Goal: Obtain resource: Download file/media

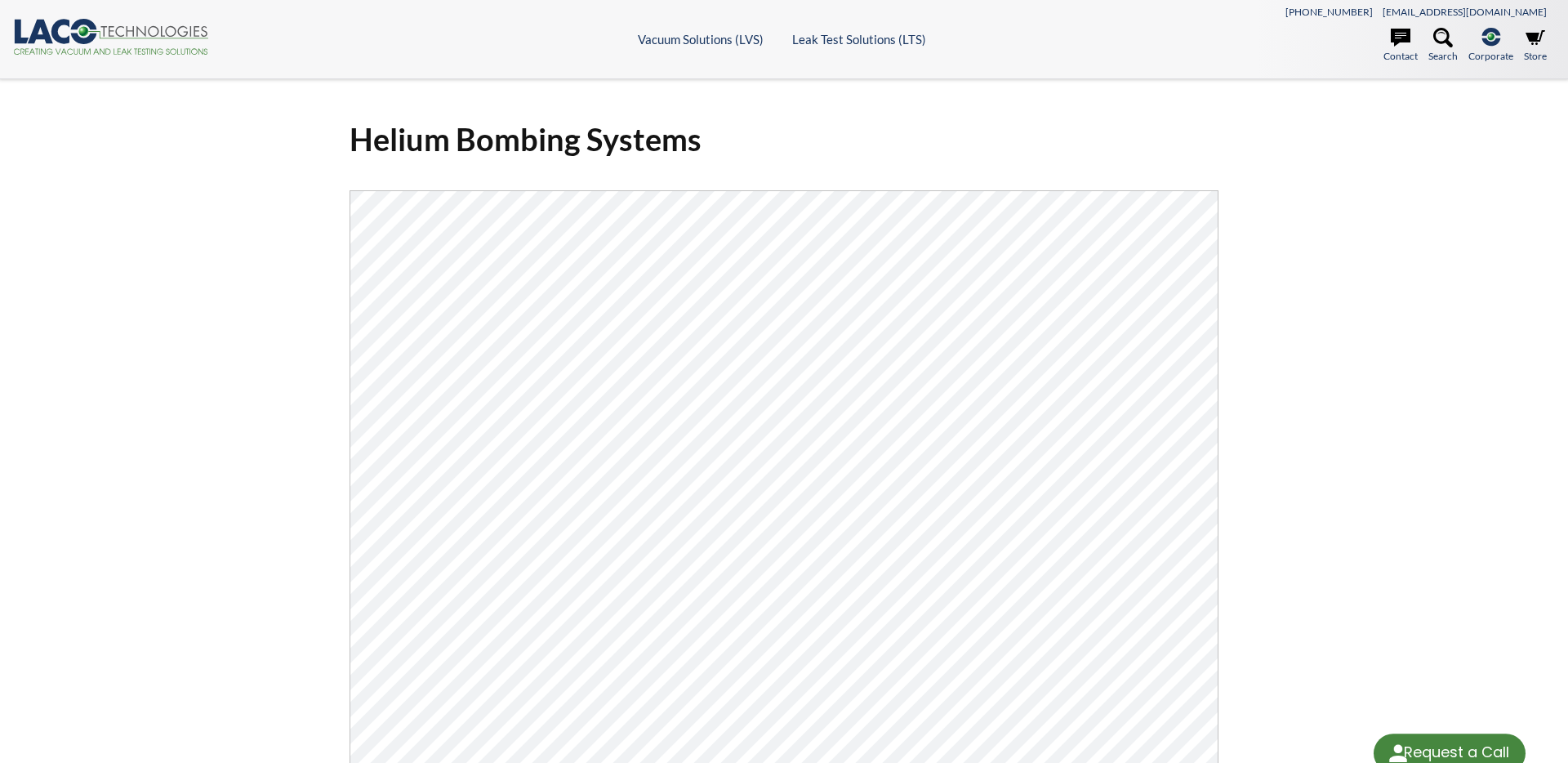
select select "Language Translate Widget"
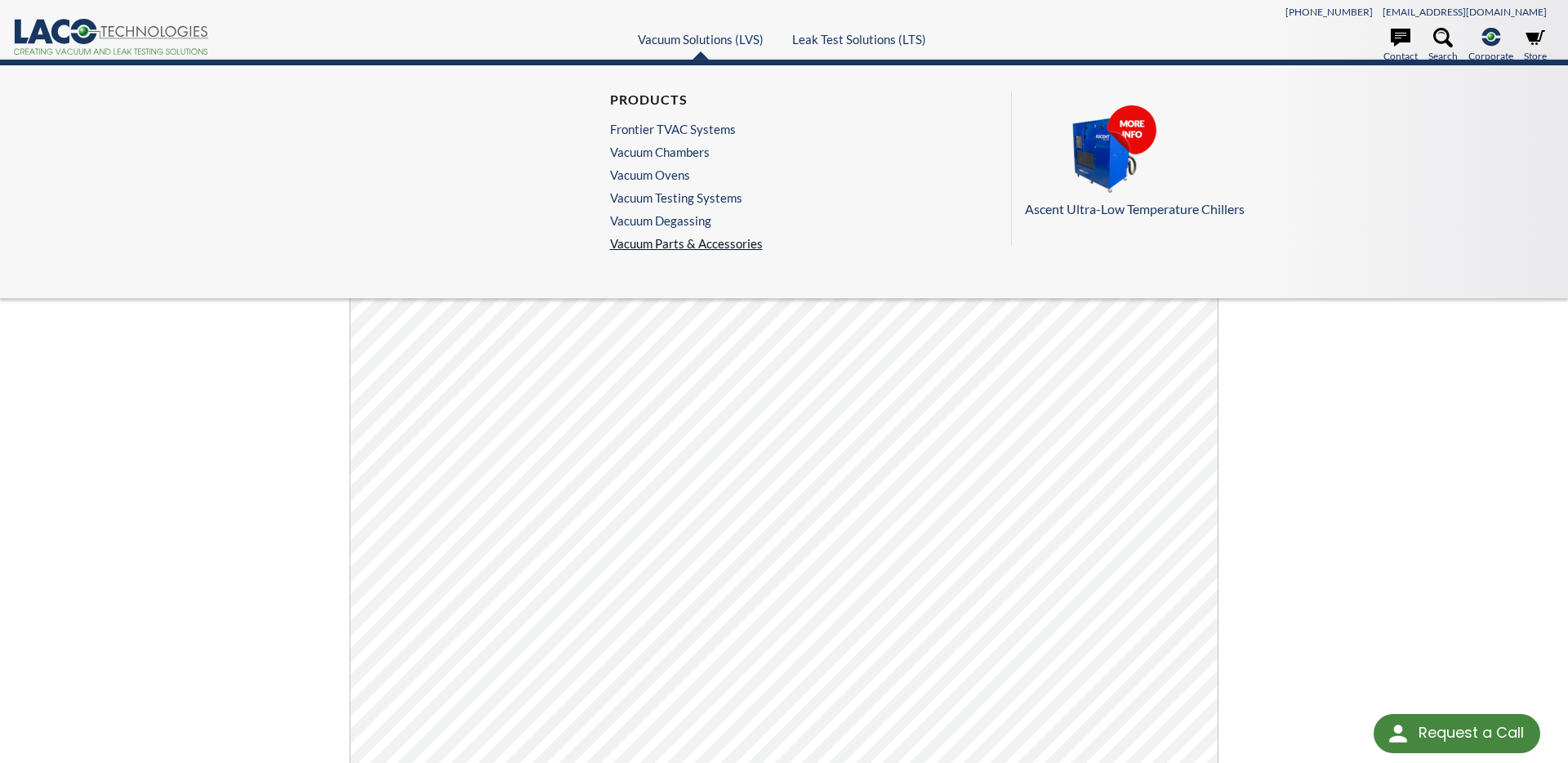
click at [736, 247] on link "Vacuum Parts & Accessories" at bounding box center [686, 243] width 153 height 15
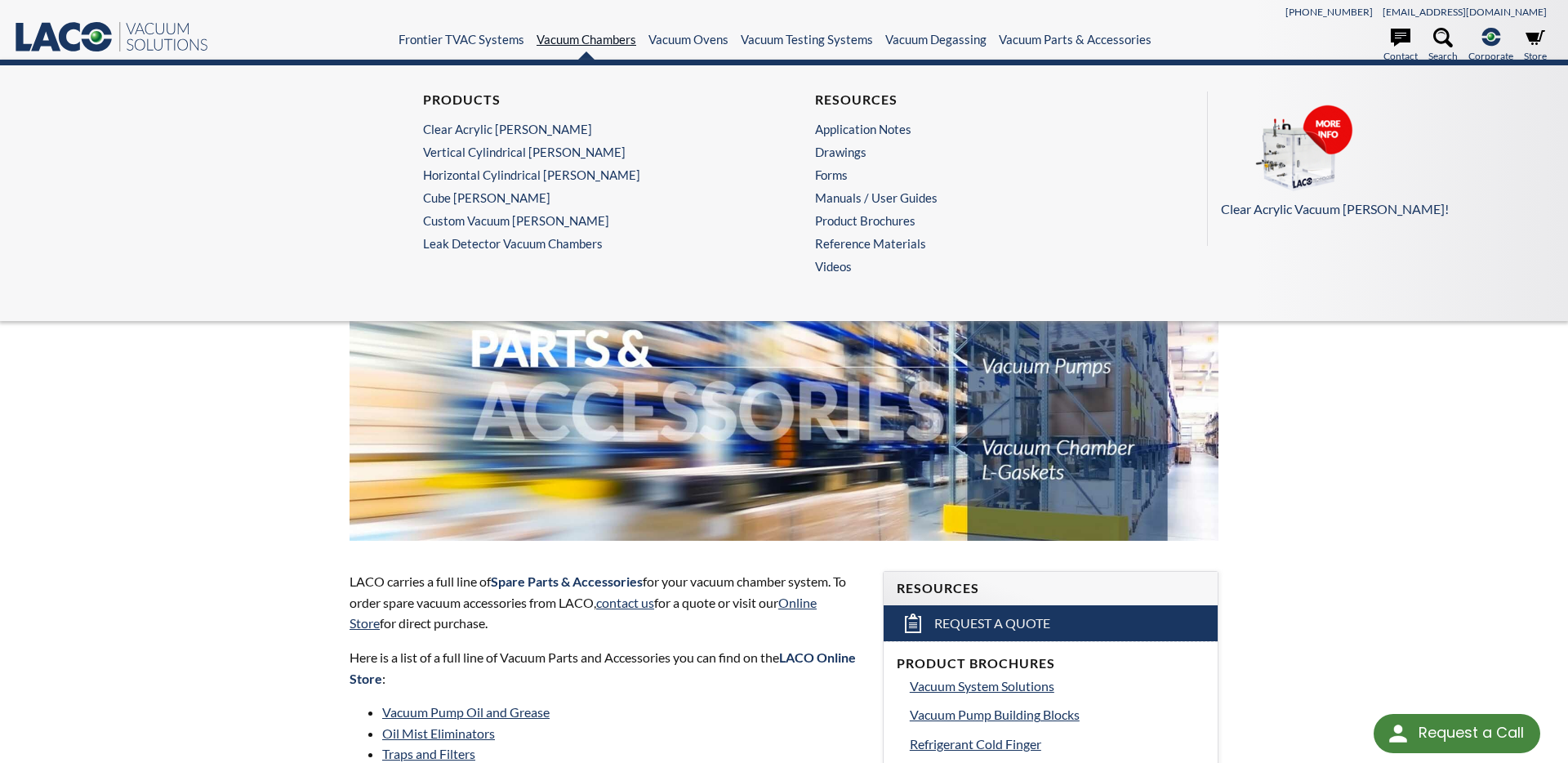
click at [623, 38] on link "Vacuum Chambers" at bounding box center [586, 39] width 100 height 15
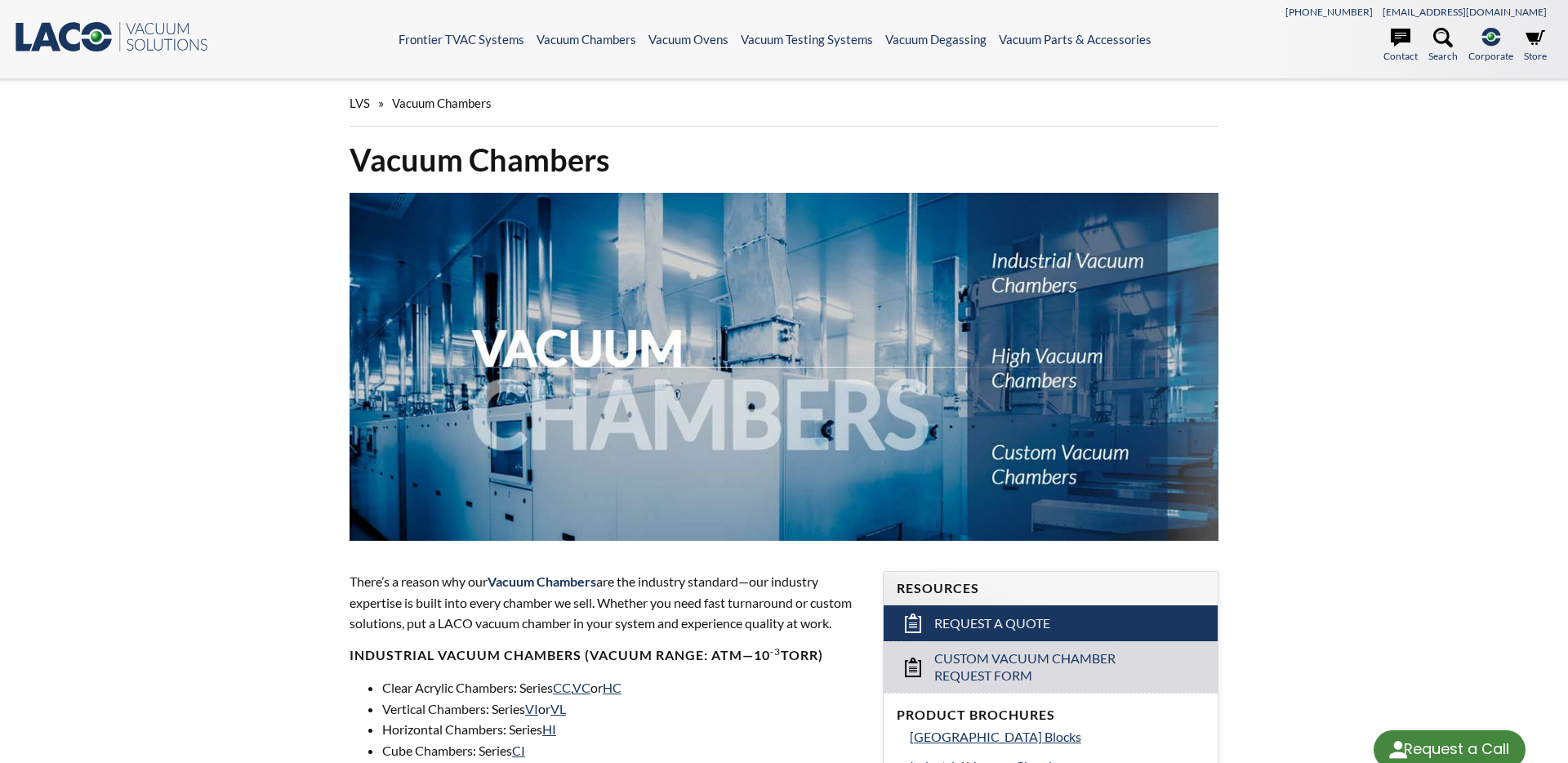
select select "Language Translate Widget"
click at [144, 53] on icon ".st0{fill:#193661;} .st1{fill:url(#SVGID_1_);} .st2{enable-background:new ;} .s…" at bounding box center [110, 37] width 196 height 33
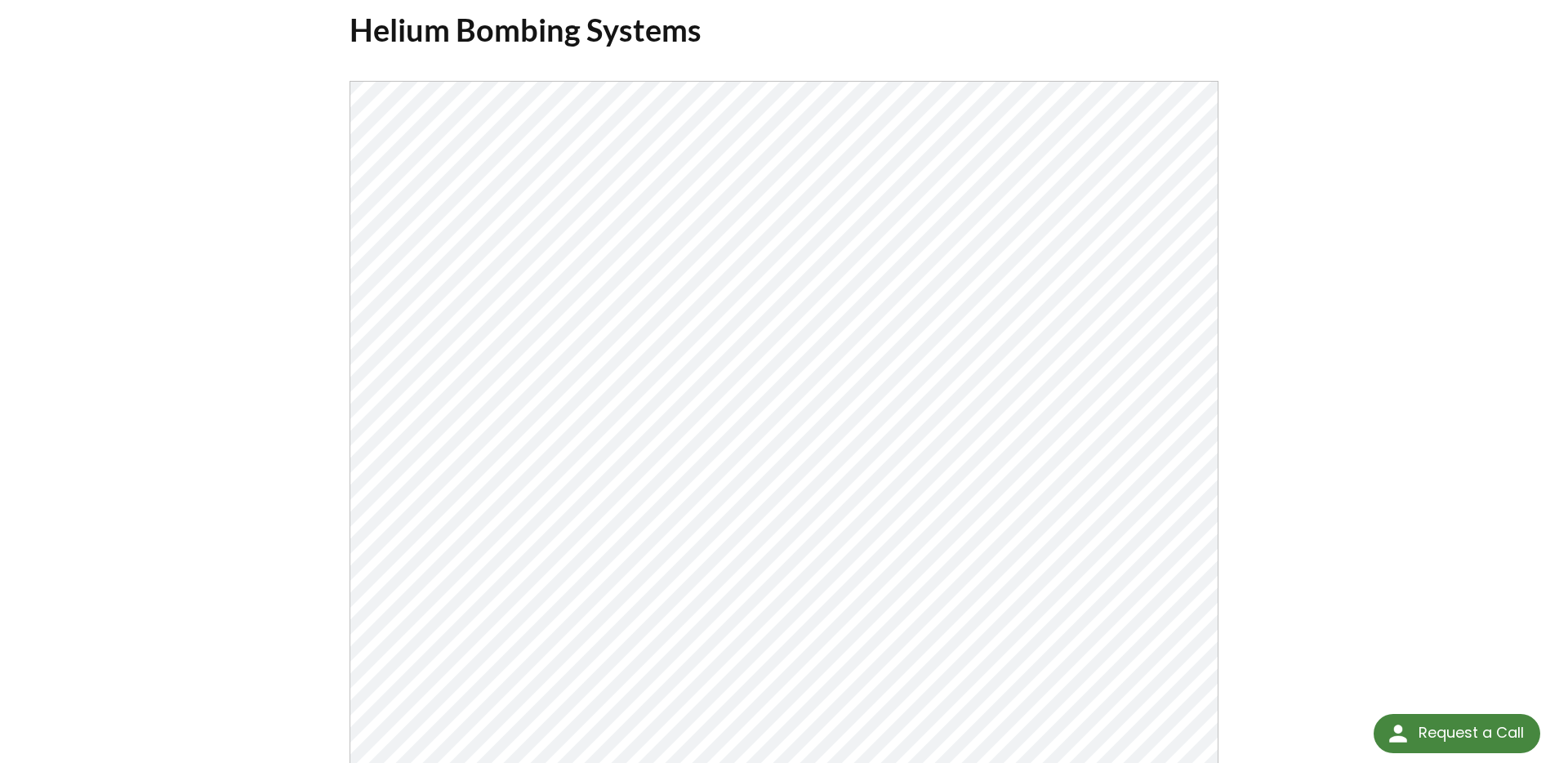
scroll to position [306, 0]
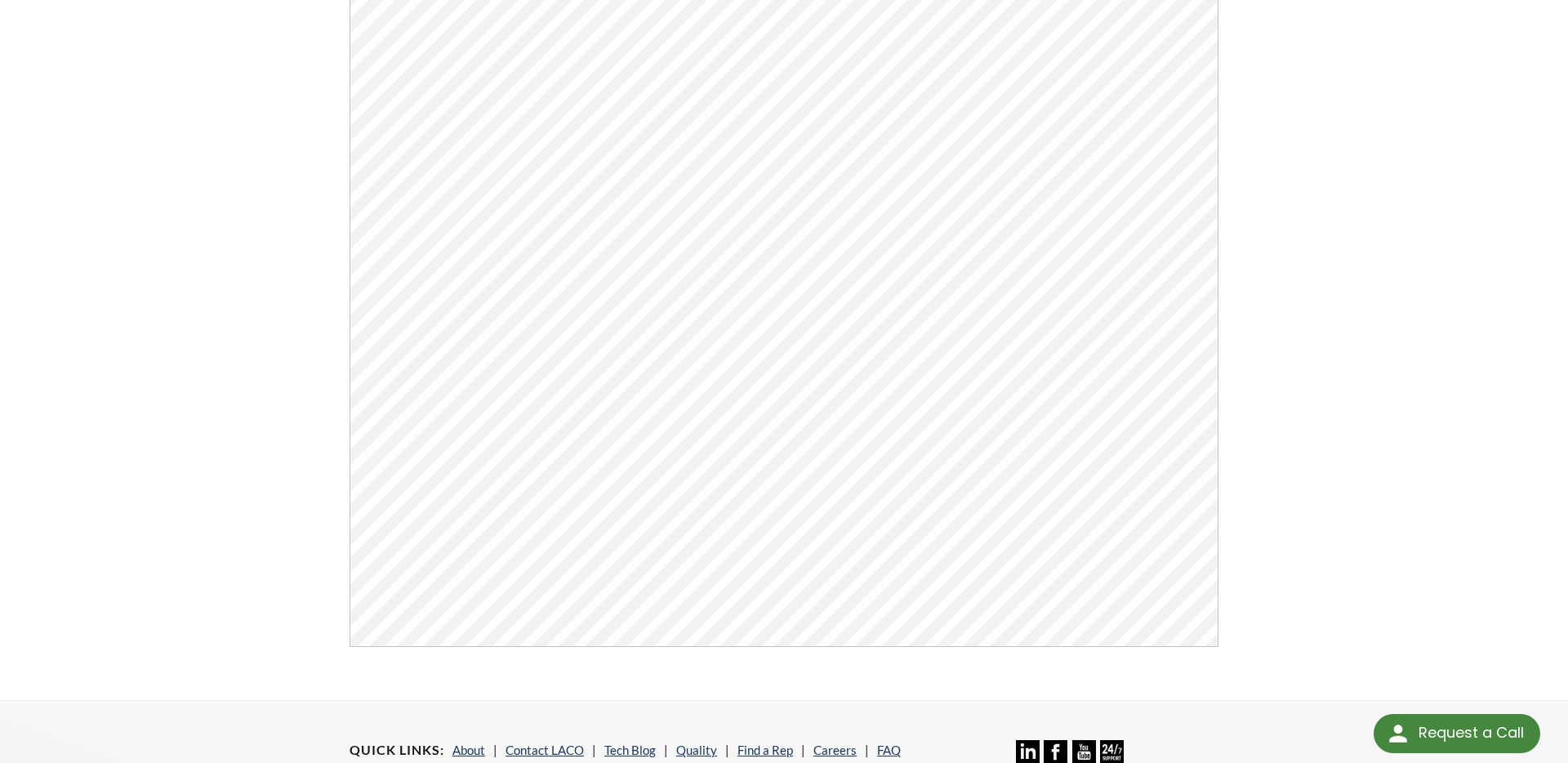
click at [1278, 282] on div "Helium Bombing Systems Click Here To Download" at bounding box center [784, 236] width 1045 height 873
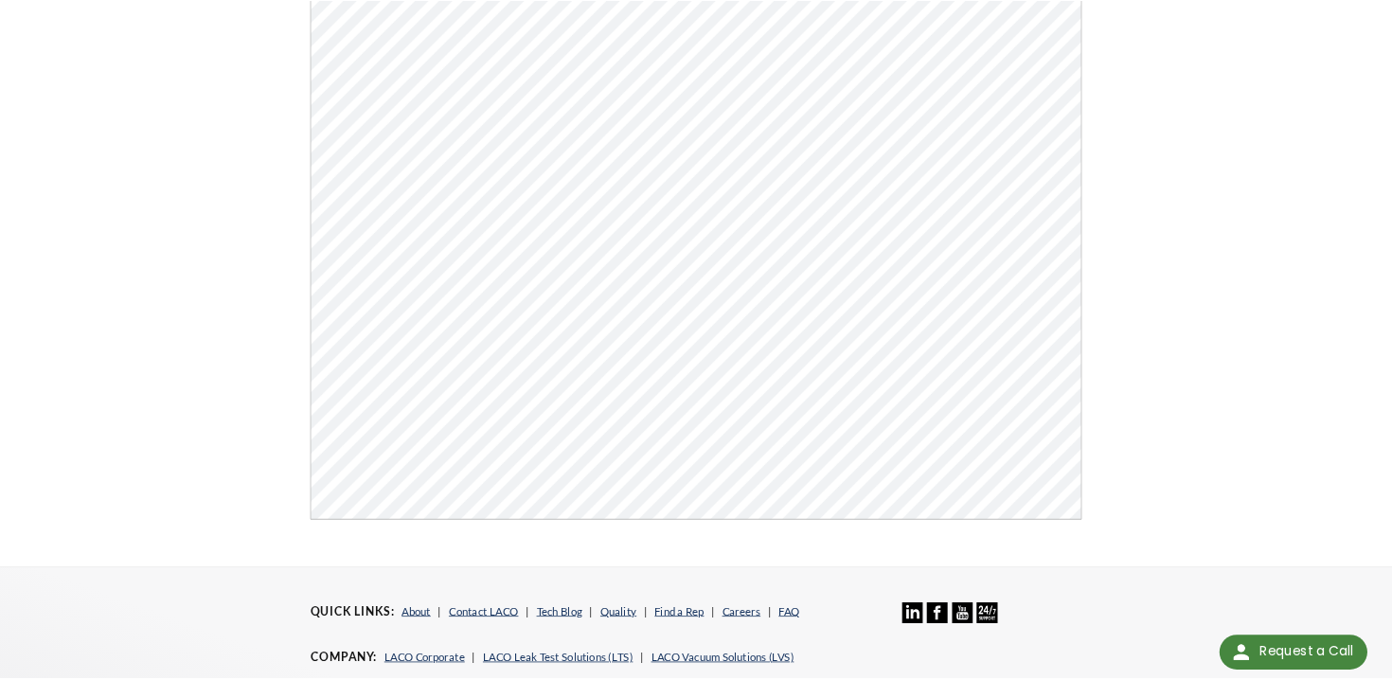
scroll to position [356, 0]
